Goal: Task Accomplishment & Management: Manage account settings

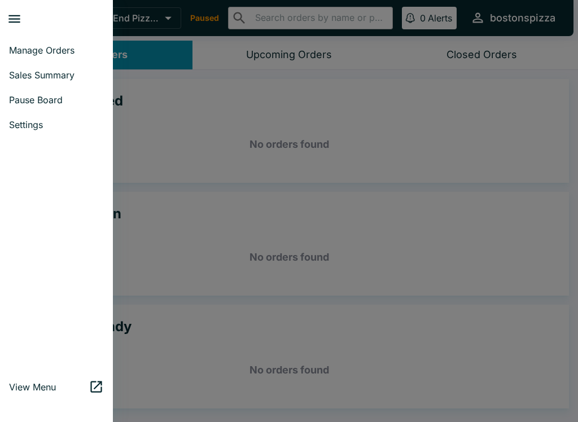
click at [60, 78] on span "Sales Summary" at bounding box center [56, 74] width 95 height 11
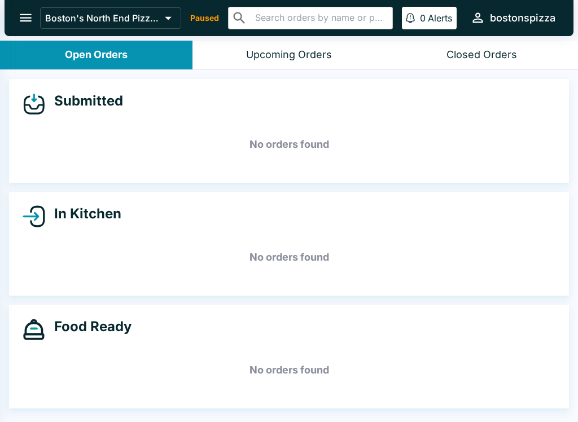
select select "03:00"
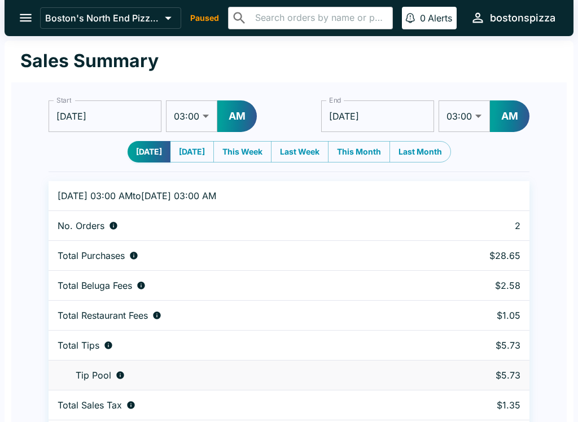
click at [20, 17] on icon "open drawer" at bounding box center [25, 17] width 15 height 15
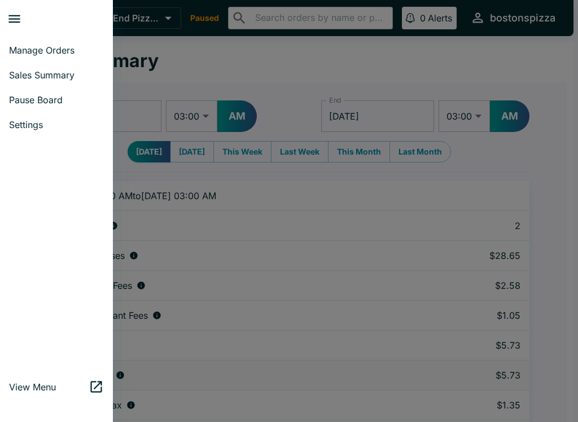
click at [58, 107] on link "Pause Board" at bounding box center [56, 99] width 113 height 25
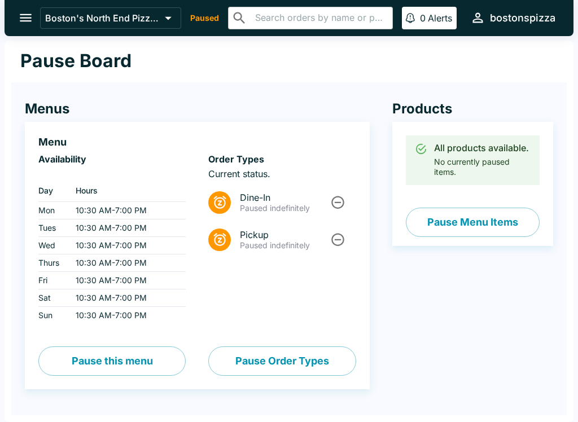
click at [296, 366] on button "Pause Order Types" at bounding box center [281, 360] width 147 height 29
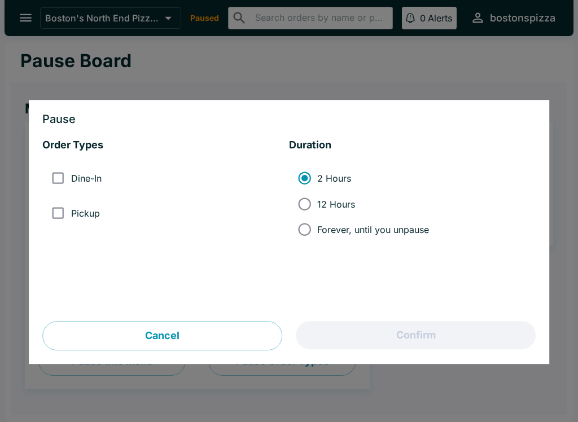
click at [234, 344] on button "Cancel" at bounding box center [162, 335] width 240 height 29
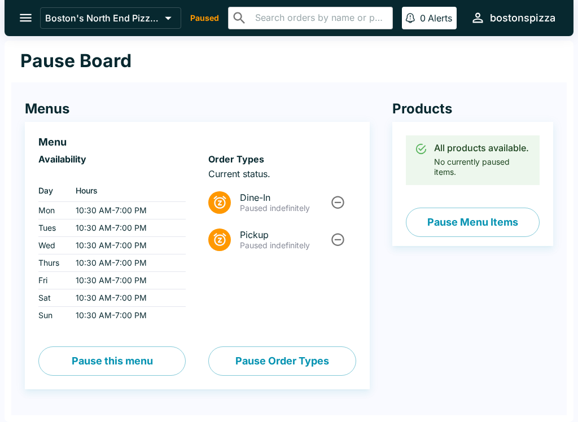
click at [210, 16] on p "Paused" at bounding box center [204, 17] width 29 height 11
click at [337, 241] on icon "Unpause" at bounding box center [337, 239] width 15 height 15
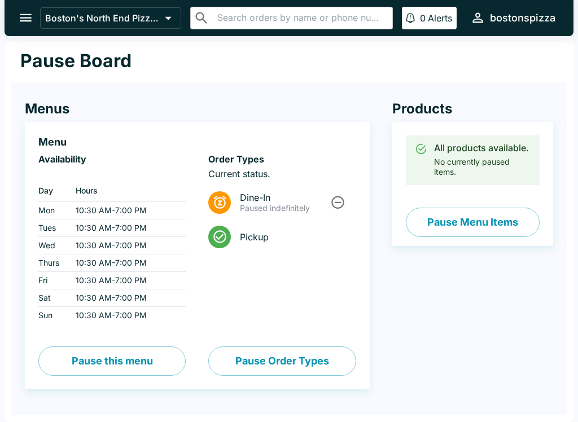
click at [332, 201] on icon "Unpause" at bounding box center [338, 202] width 13 height 13
click at [20, 12] on icon "open drawer" at bounding box center [25, 17] width 15 height 15
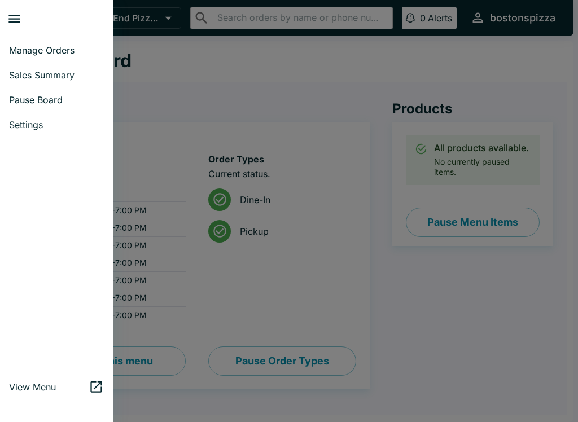
click at [73, 51] on span "Manage Orders" at bounding box center [56, 50] width 95 height 11
